Goal: Task Accomplishment & Management: Use online tool/utility

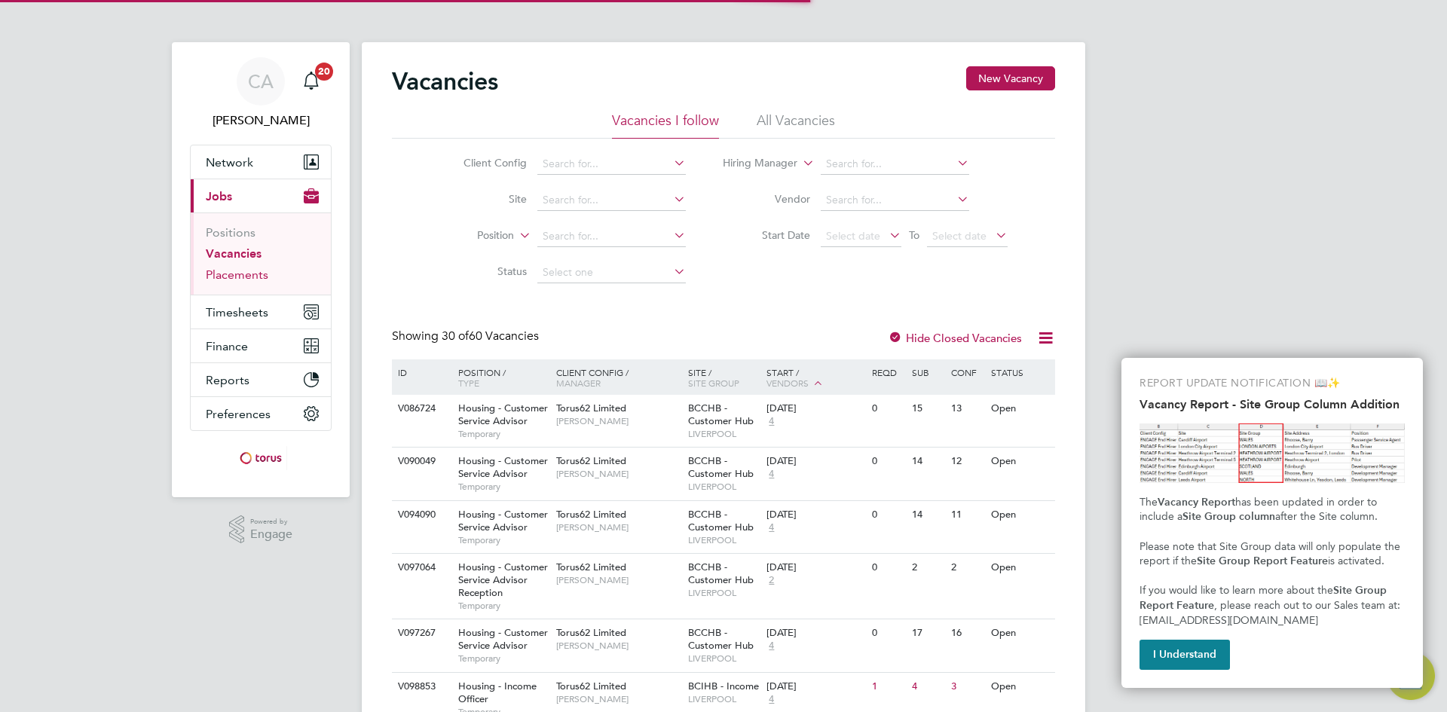
click at [249, 279] on link "Placements" at bounding box center [237, 275] width 63 height 14
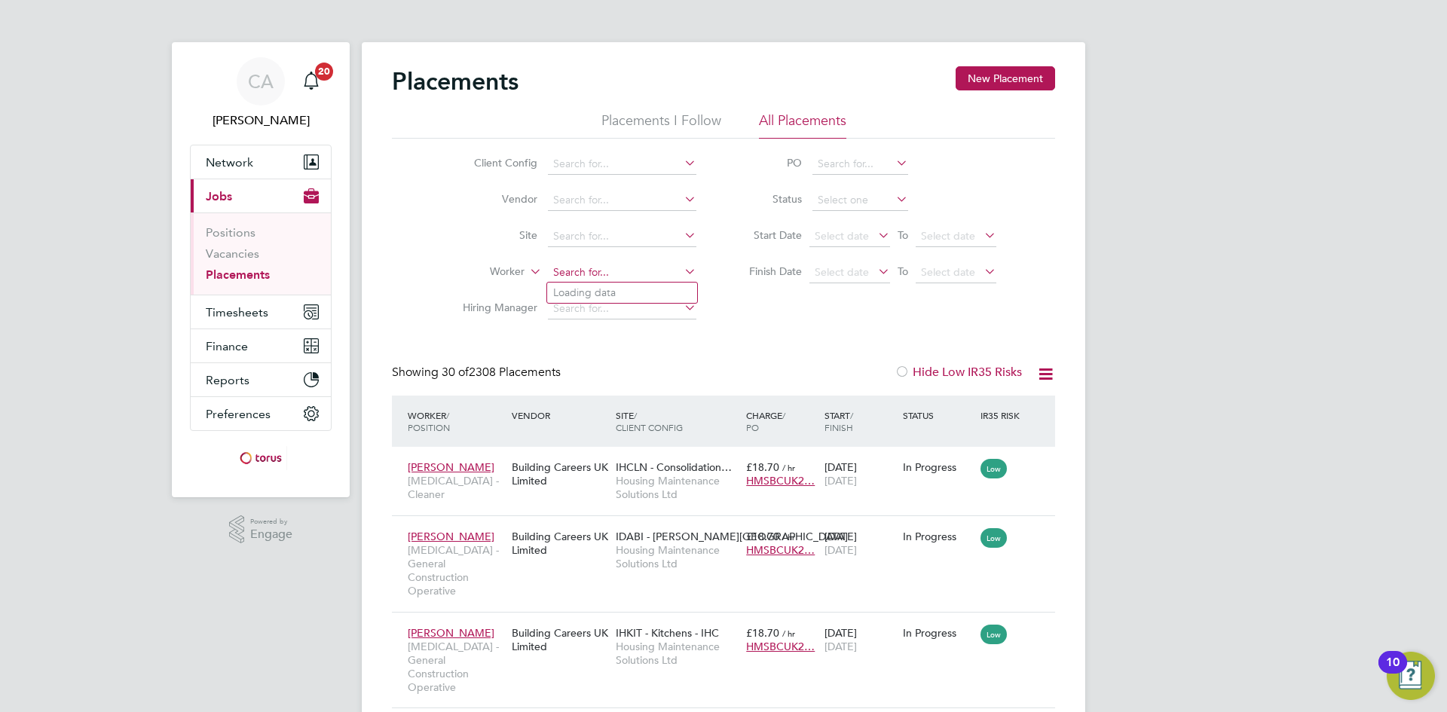
click at [574, 269] on input at bounding box center [622, 272] width 148 height 21
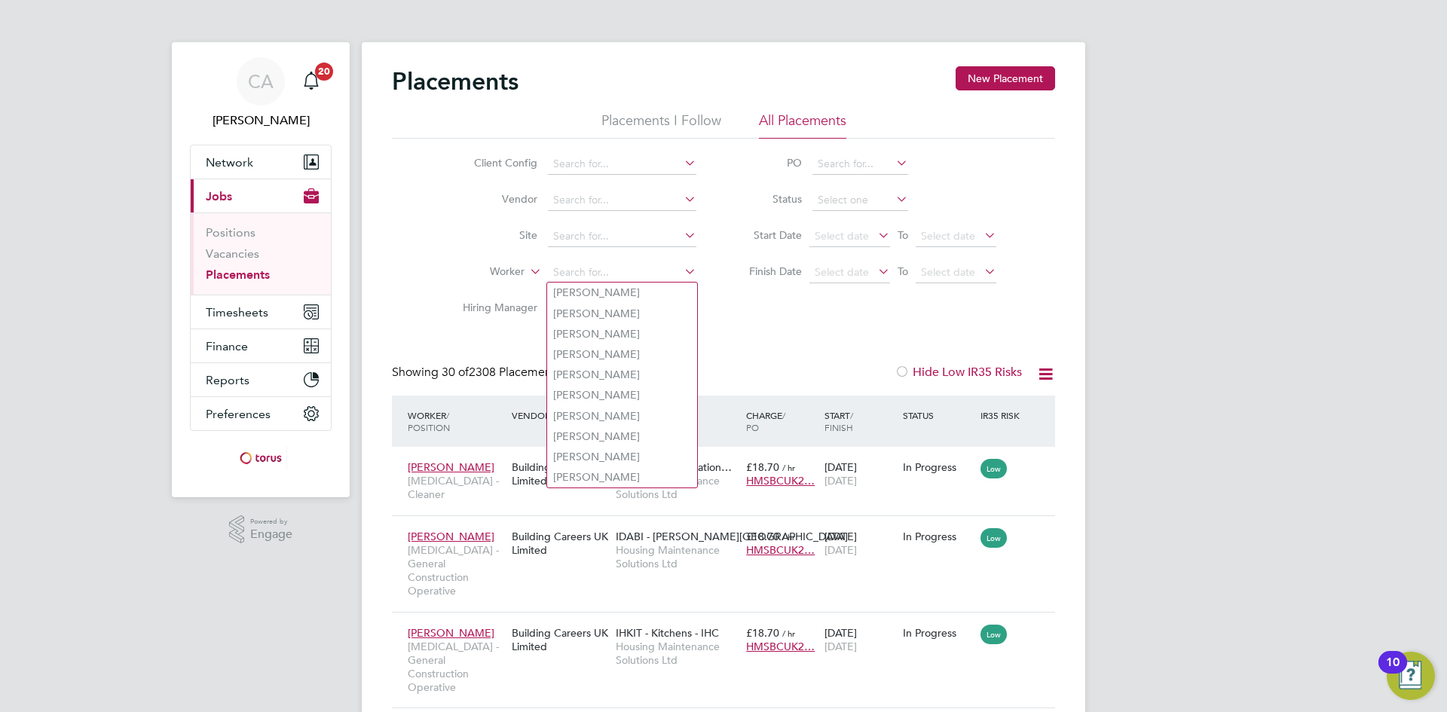
click at [199, 257] on ul "Positions Vacancies Placements" at bounding box center [261, 254] width 140 height 82
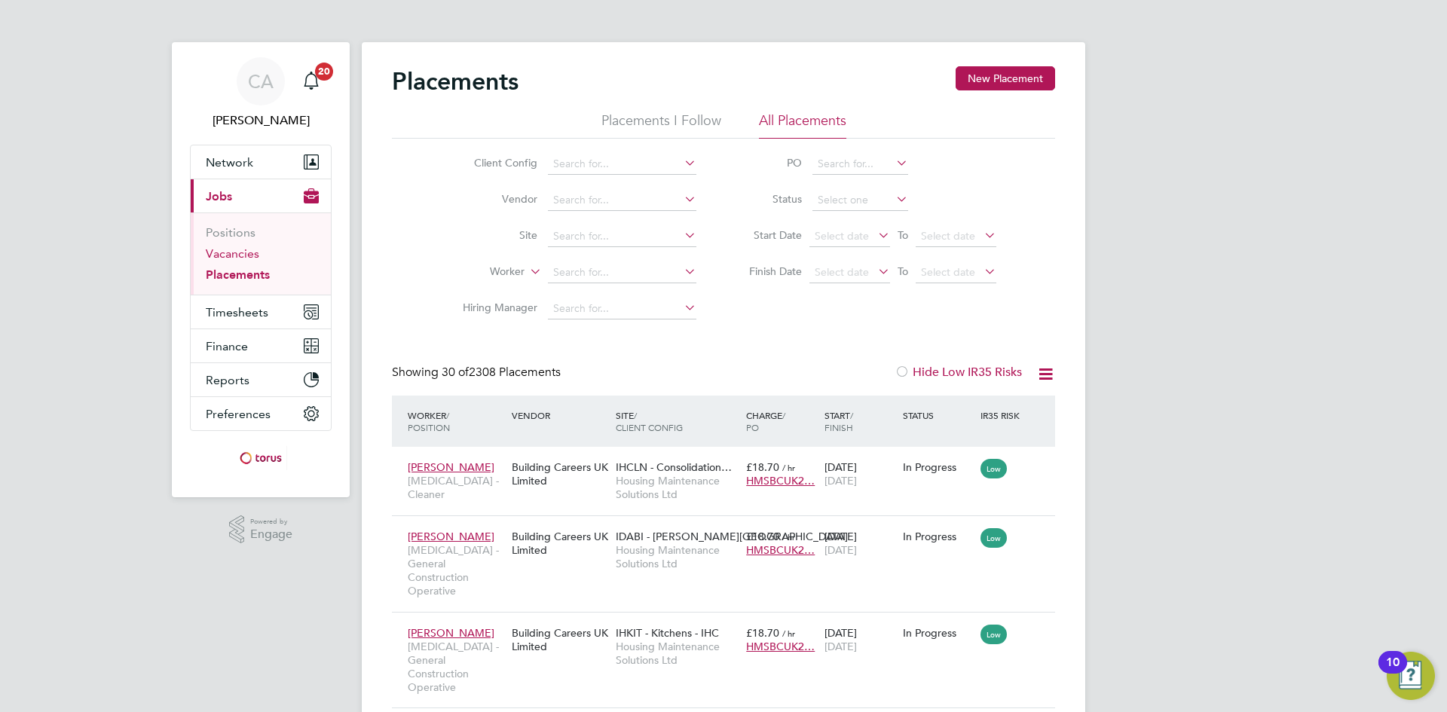
click at [226, 253] on link "Vacancies" at bounding box center [233, 253] width 54 height 14
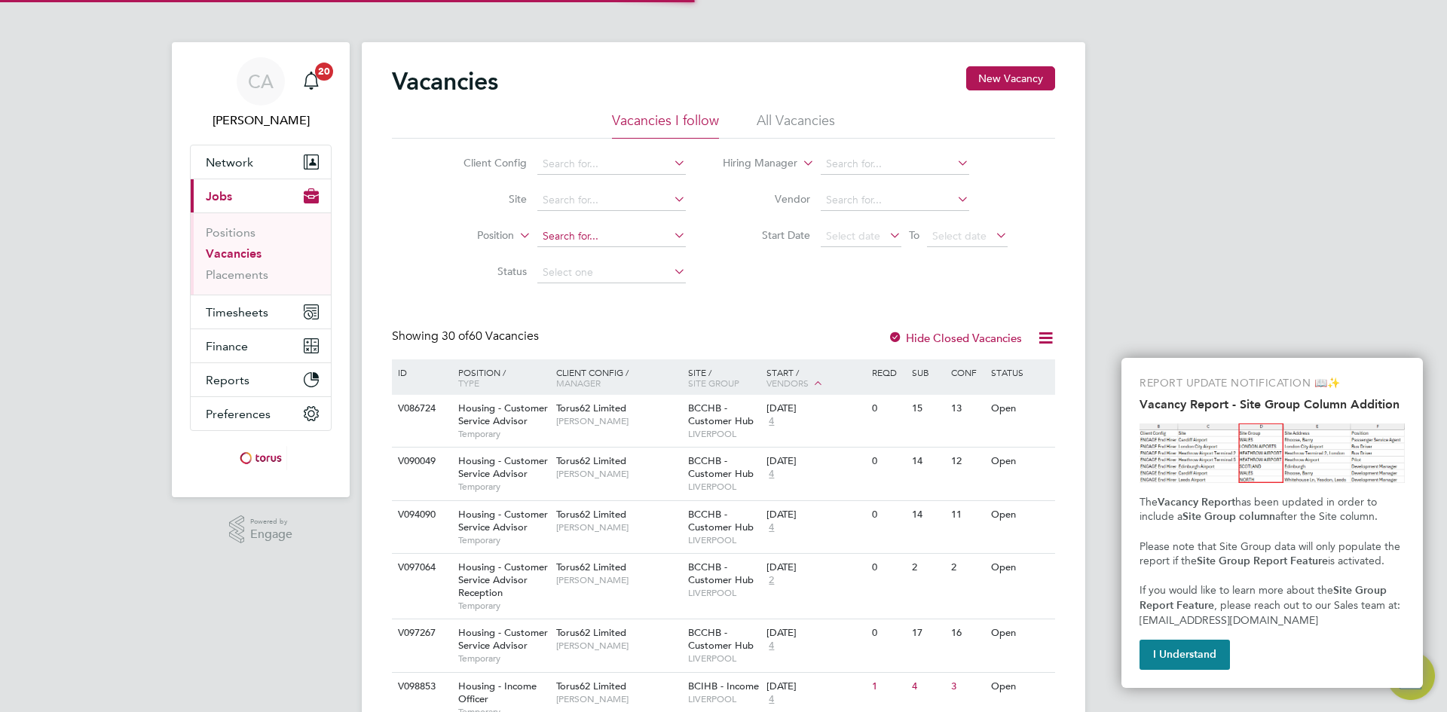
click at [548, 237] on input at bounding box center [611, 236] width 148 height 21
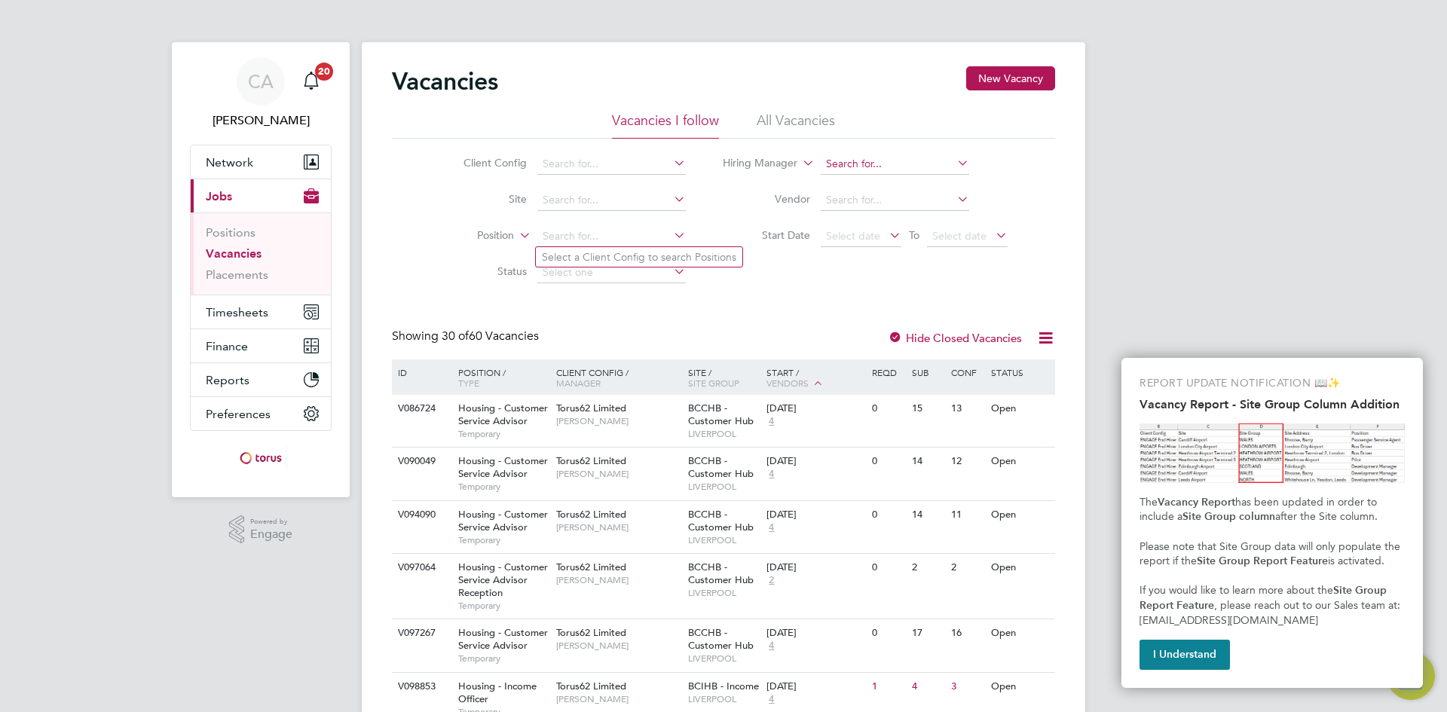
click at [853, 168] on input at bounding box center [895, 164] width 148 height 21
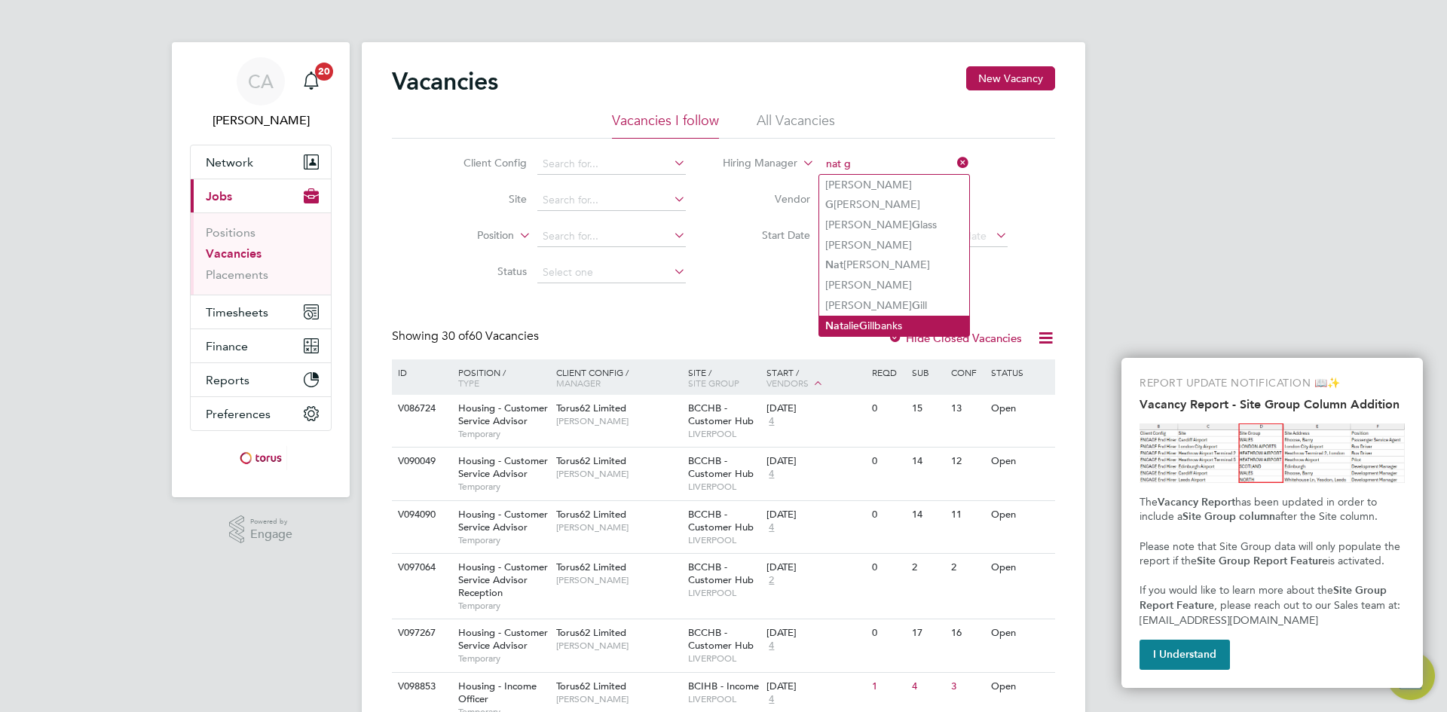
click at [919, 321] on li "Nat alie G illbanks" at bounding box center [894, 326] width 150 height 20
type input "[PERSON_NAME]"
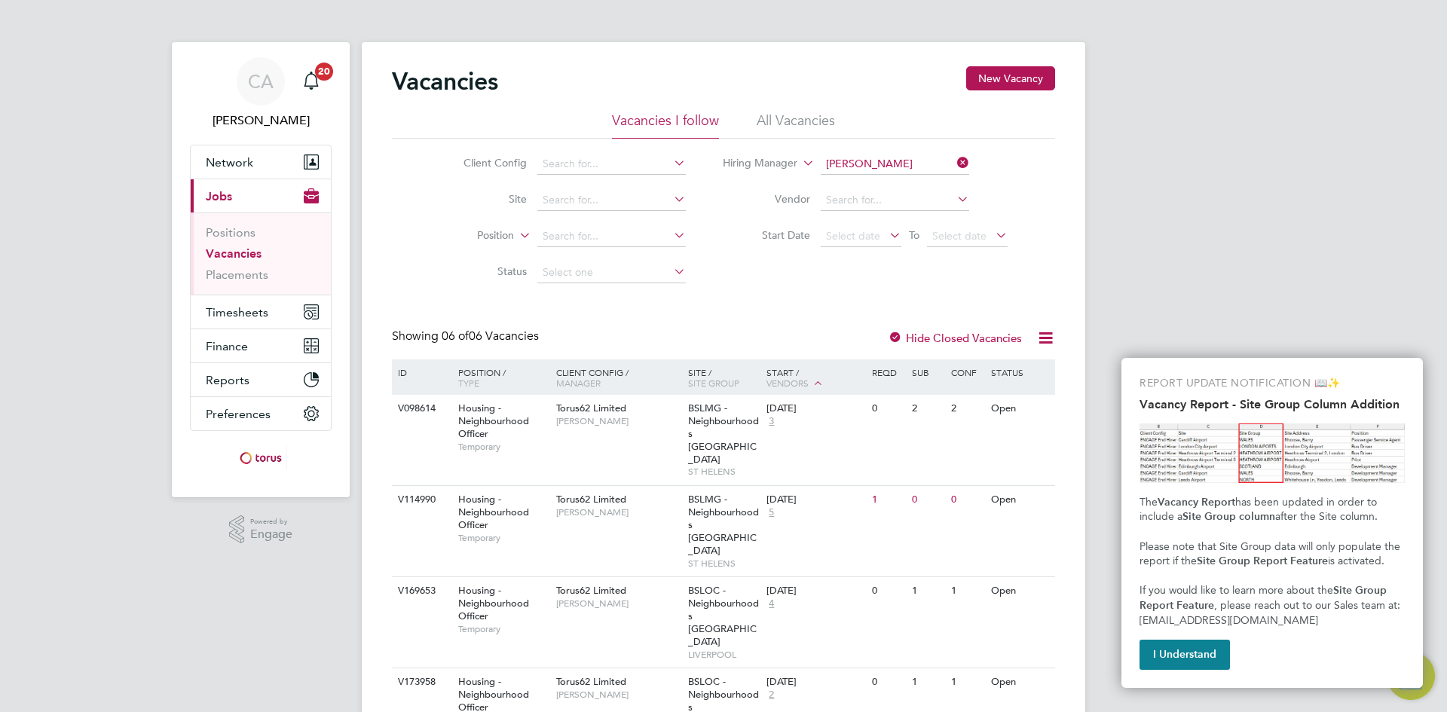
click at [1108, 316] on div "CA Catherine Arnold Notifications 20 Applications: Network Team Members Busines…" at bounding box center [723, 498] width 1447 height 996
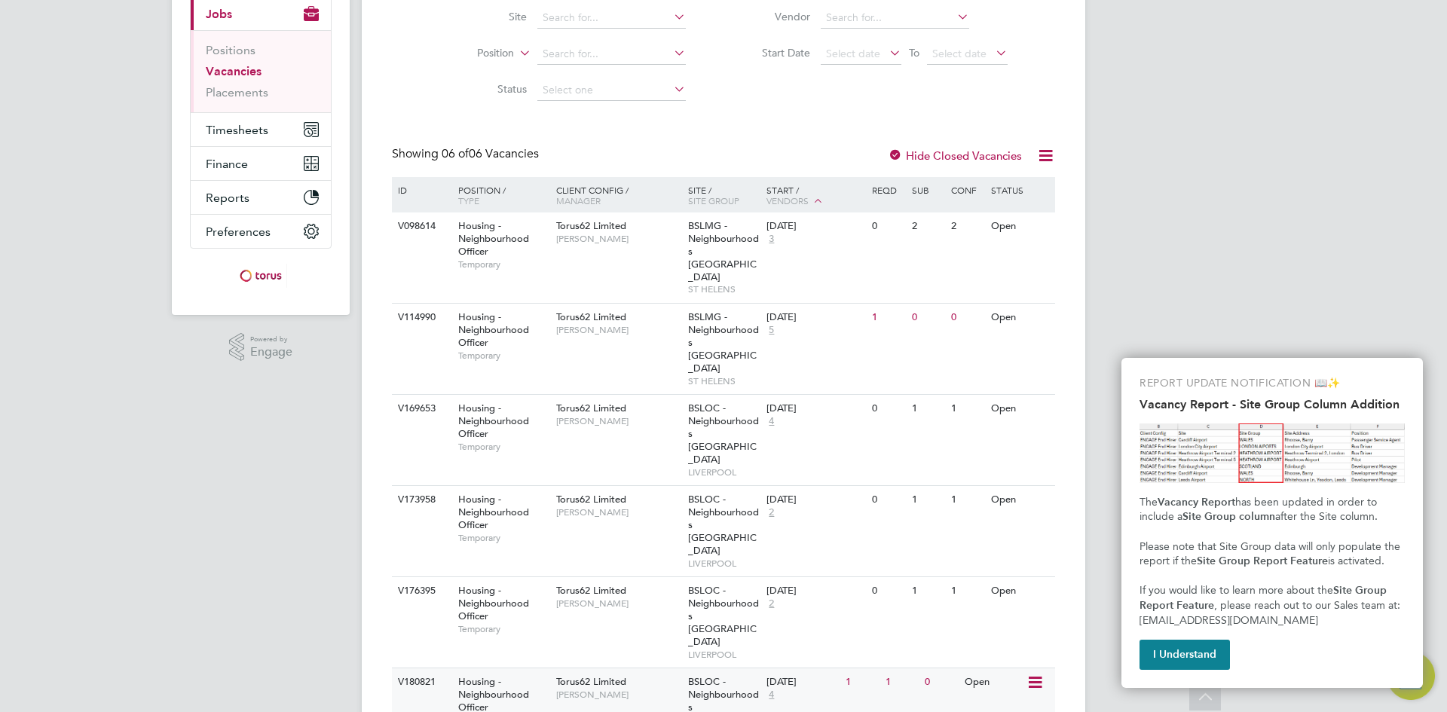
click at [726, 675] on span "BSLOC - Neighbourhoods Liverpool North" at bounding box center [723, 707] width 71 height 64
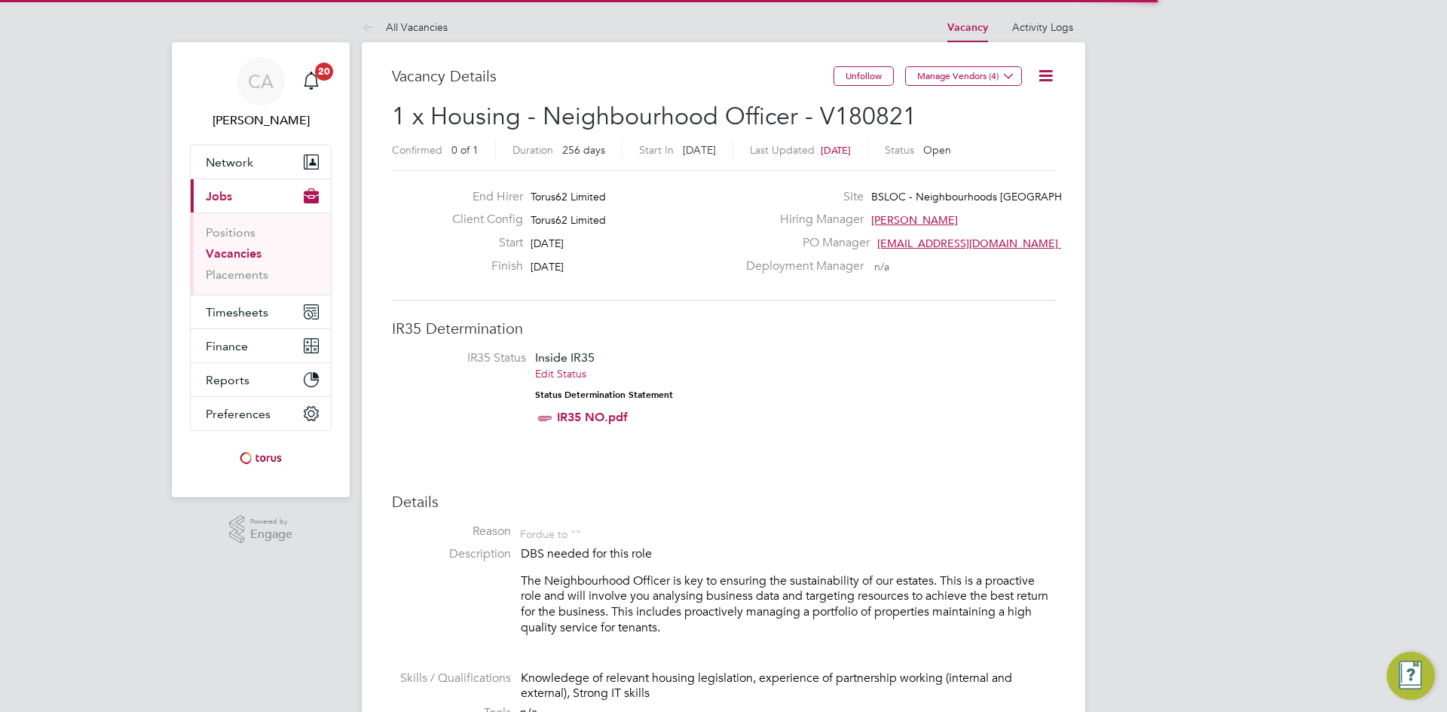
click at [959, 414] on li "IR35 Status Inside IR35 Edit Status Status Determination Statement IR35 NO.pdf" at bounding box center [723, 390] width 633 height 81
